Goal: Transaction & Acquisition: Purchase product/service

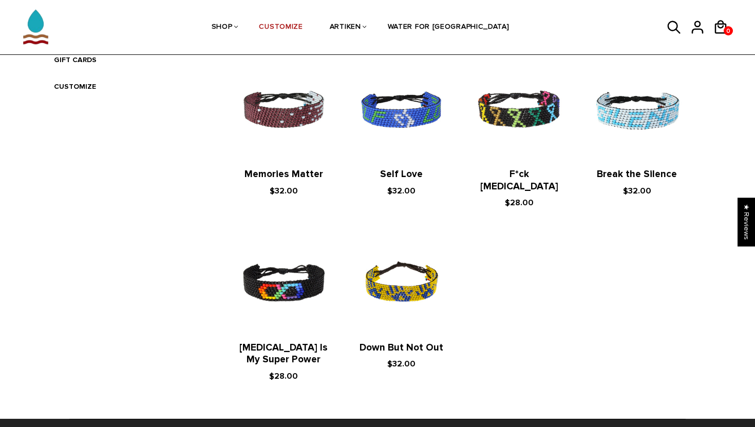
scroll to position [390, 0]
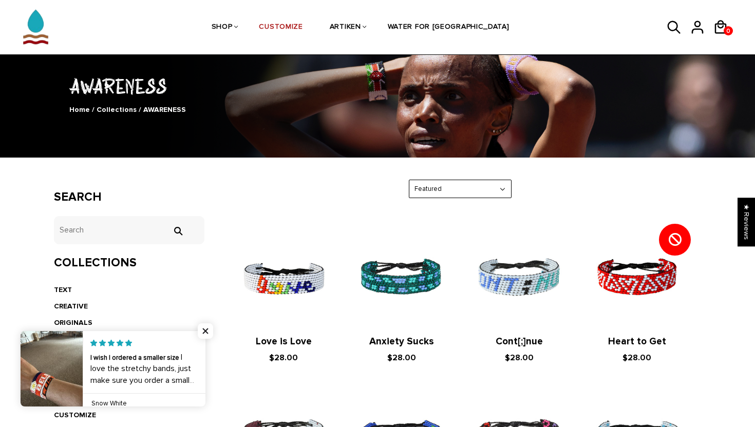
scroll to position [15, 0]
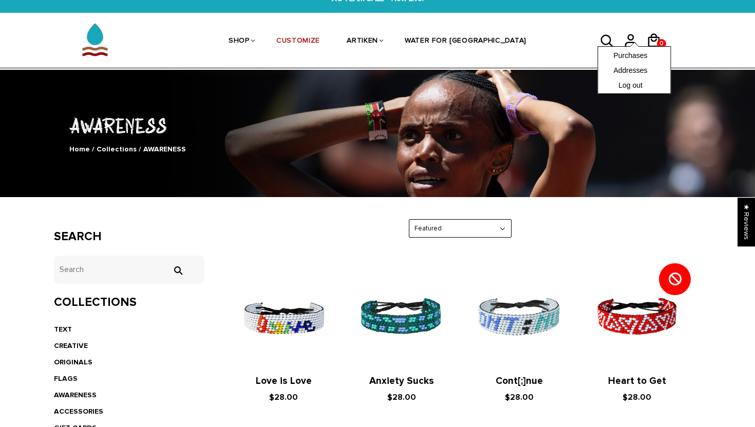
click at [631, 43] on span at bounding box center [634, 45] width 8 height 4
click at [631, 56] on link "Purchases" at bounding box center [634, 55] width 42 height 10
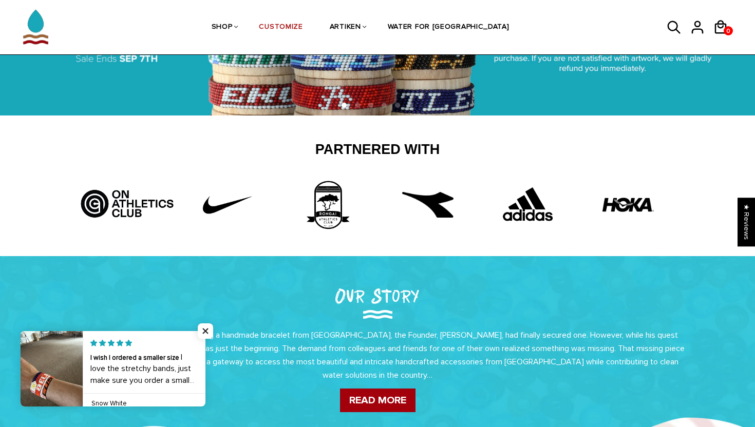
scroll to position [269, 0]
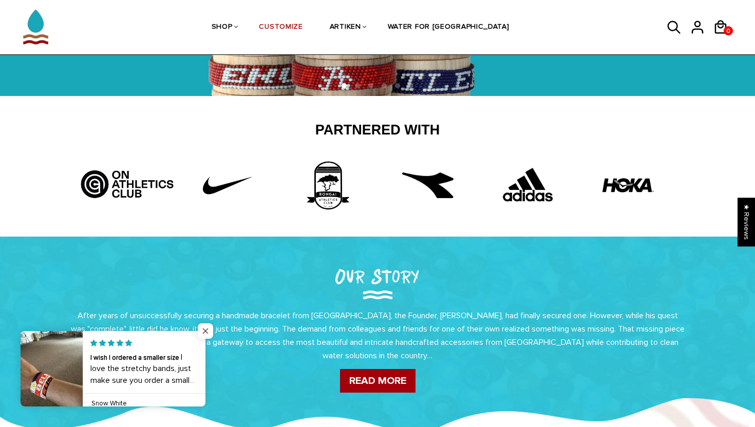
click at [201, 331] on span "Close popup widget" at bounding box center [205, 330] width 15 height 15
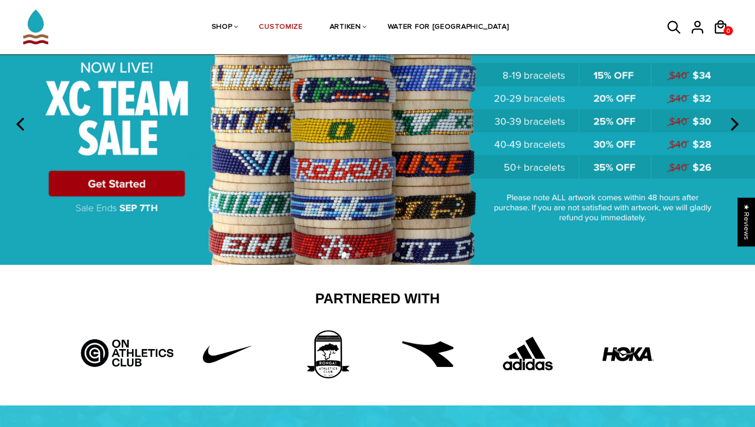
scroll to position [0, 0]
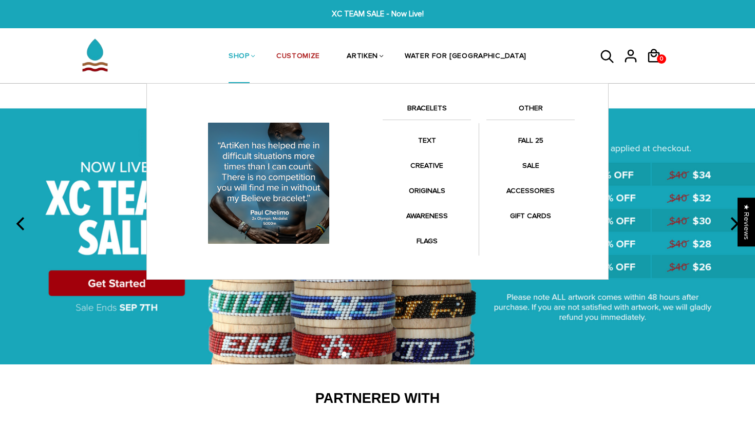
click at [250, 59] on link "SHOP" at bounding box center [239, 57] width 21 height 54
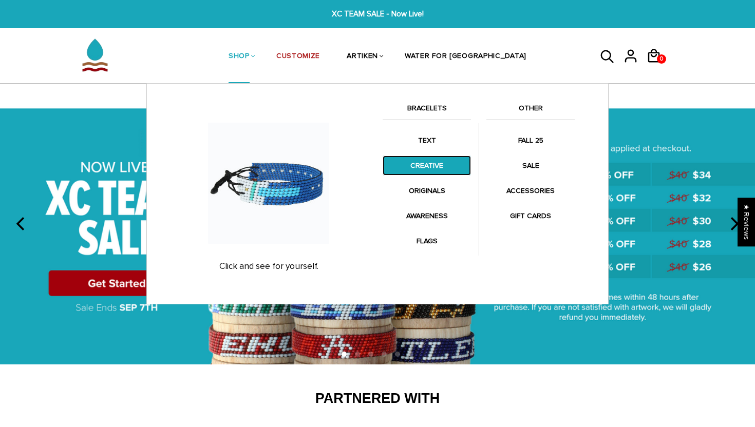
click at [434, 167] on link "CREATIVE" at bounding box center [427, 166] width 88 height 20
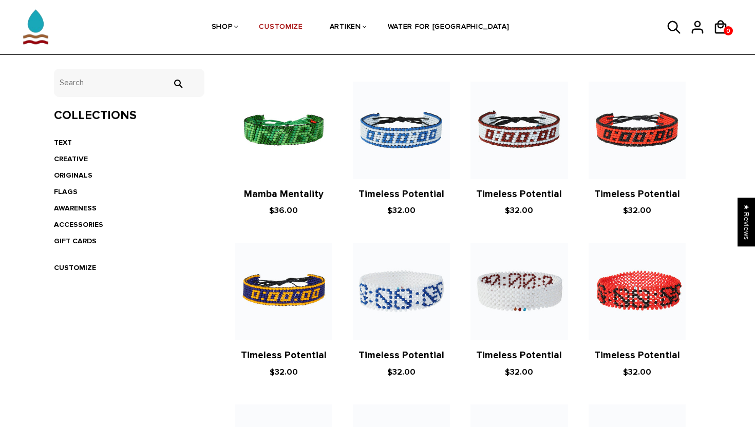
scroll to position [158, 0]
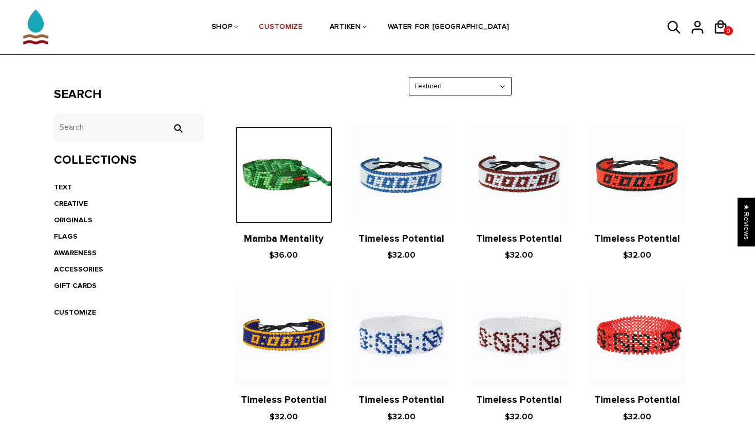
click at [282, 194] on img at bounding box center [283, 174] width 97 height 97
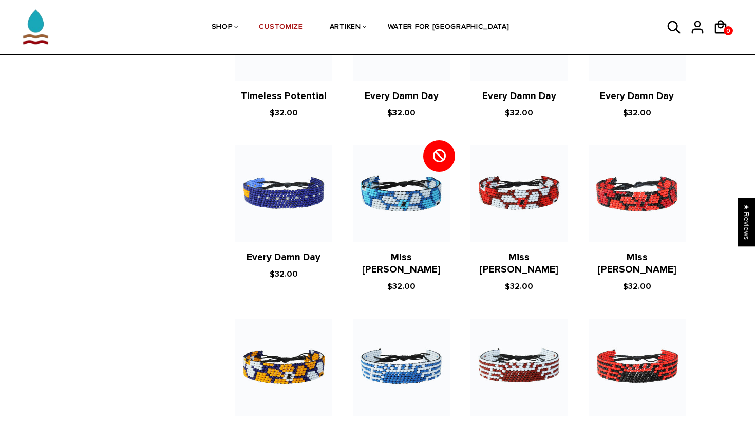
scroll to position [578, 0]
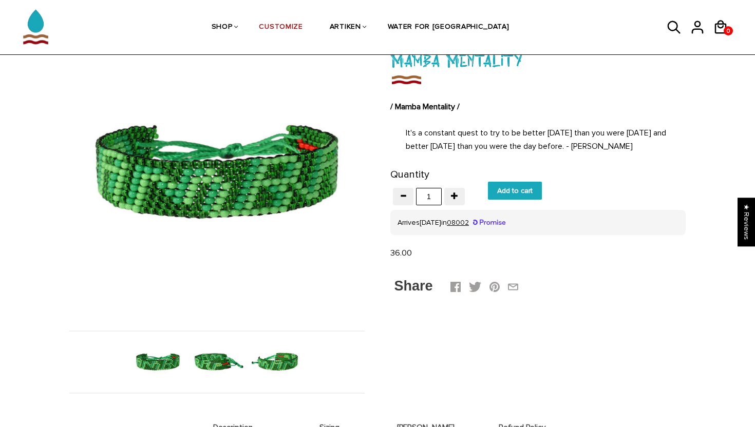
scroll to position [83, 0]
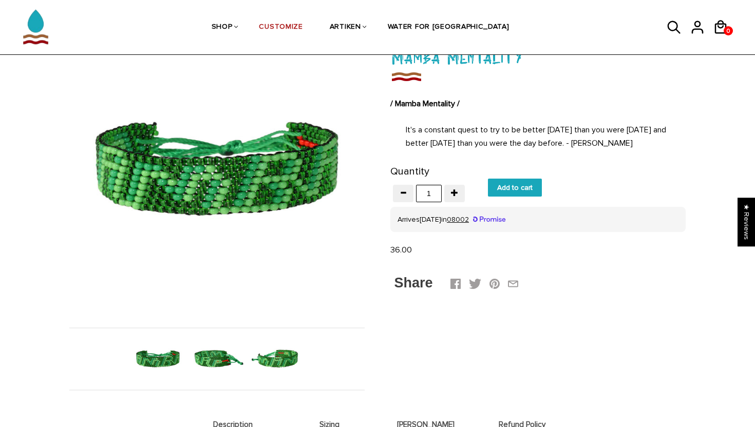
click at [282, 366] on img at bounding box center [276, 359] width 53 height 53
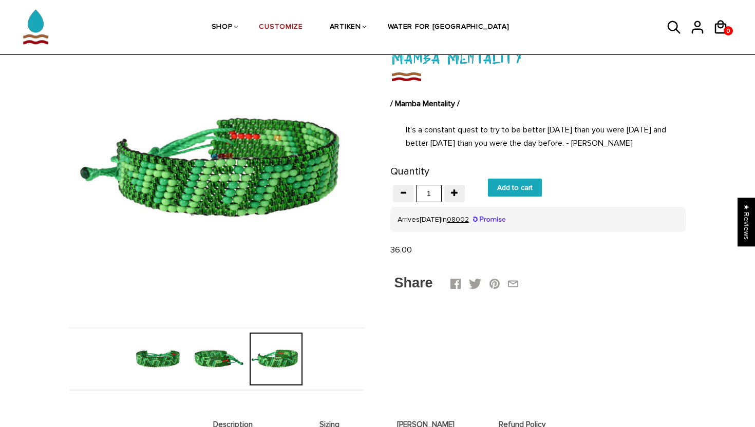
click at [153, 373] on img at bounding box center [157, 359] width 53 height 53
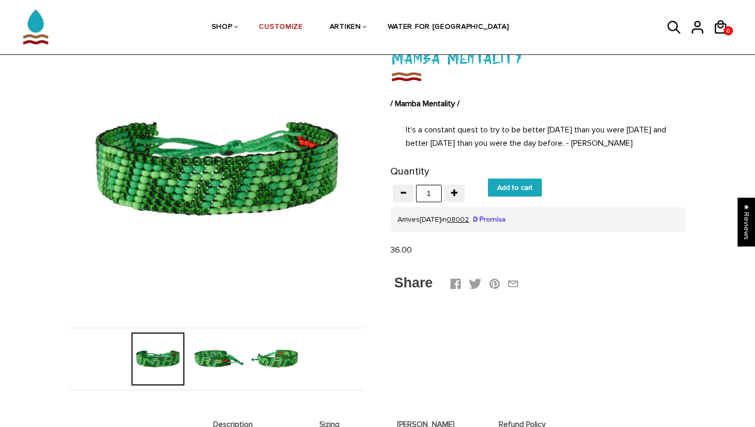
scroll to position [83, 0]
